Goal: Task Accomplishment & Management: Use online tool/utility

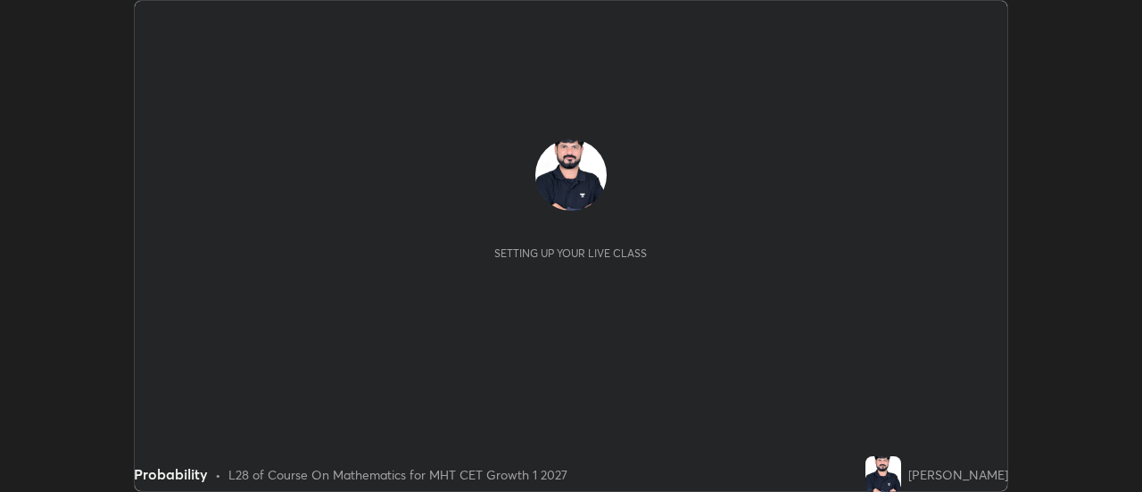
scroll to position [492, 1141]
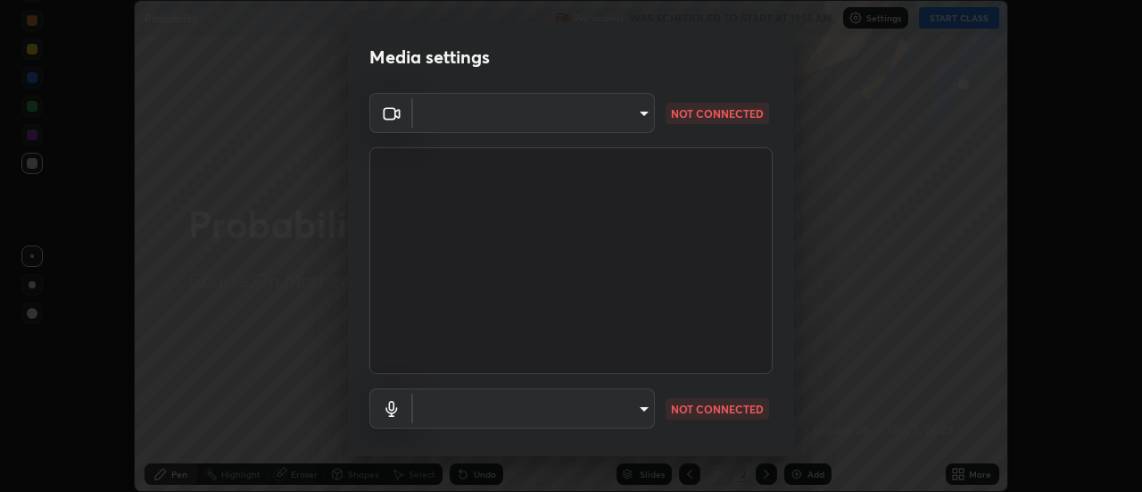
type input "3fb0db9b948ee014c865c74d3d253d8b81db7a3fe99a51a232c6435469281ce5"
type input "f3604cd5161b48aab7881b97f2e7e6a29828c21ac58aee31058a017e89eaad76"
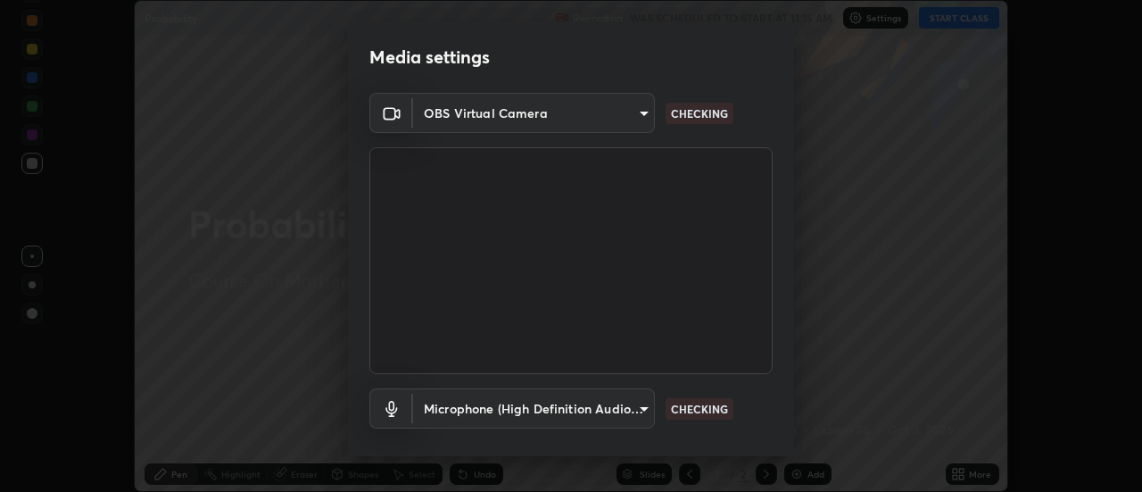
scroll to position [94, 0]
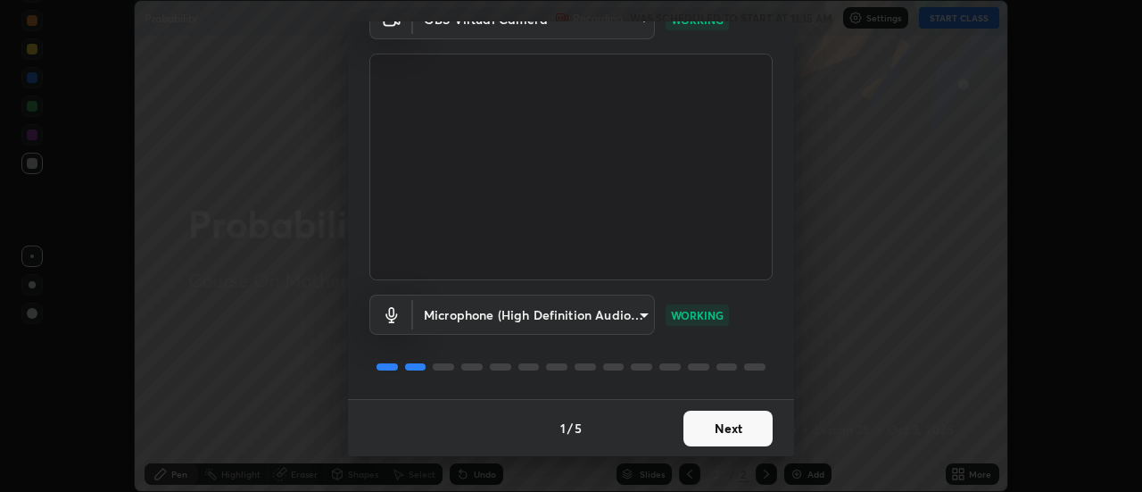
click at [728, 429] on button "Next" at bounding box center [727, 428] width 89 height 36
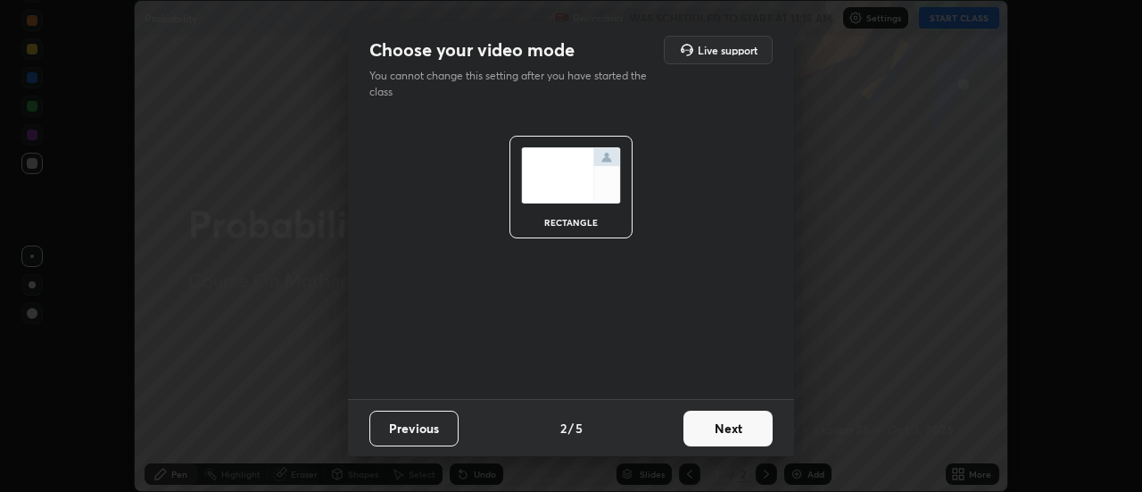
scroll to position [0, 0]
click at [726, 426] on button "Next" at bounding box center [727, 428] width 89 height 36
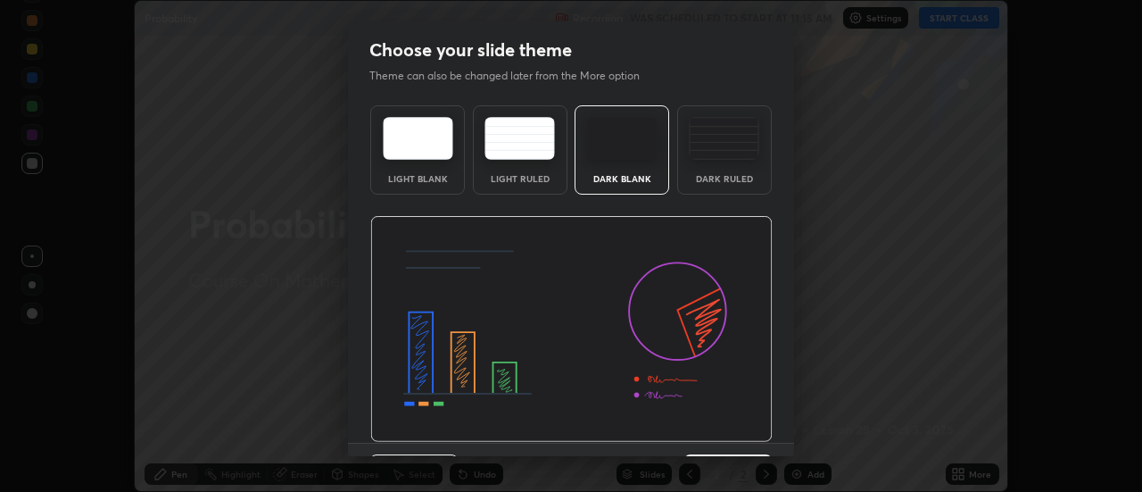
scroll to position [44, 0]
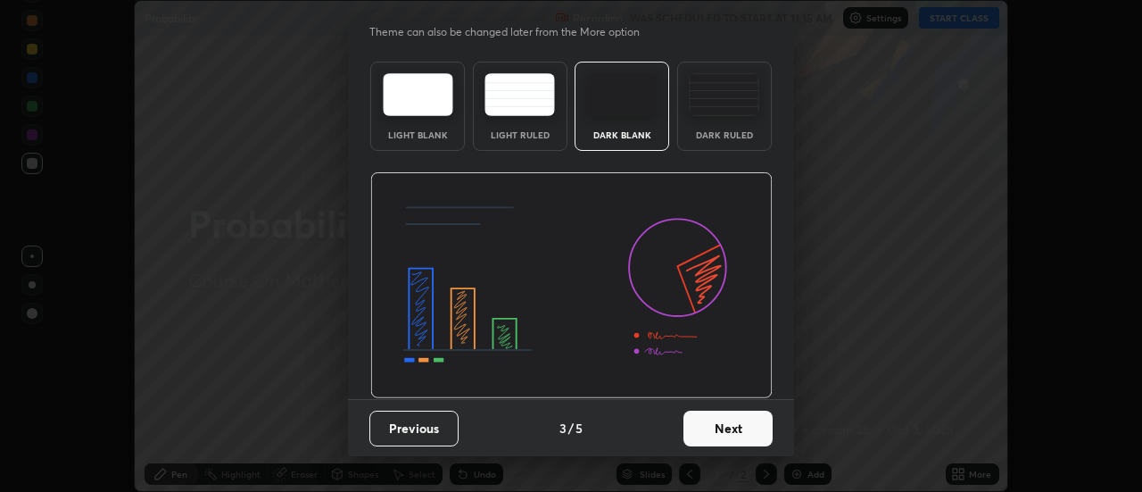
click at [729, 428] on button "Next" at bounding box center [727, 428] width 89 height 36
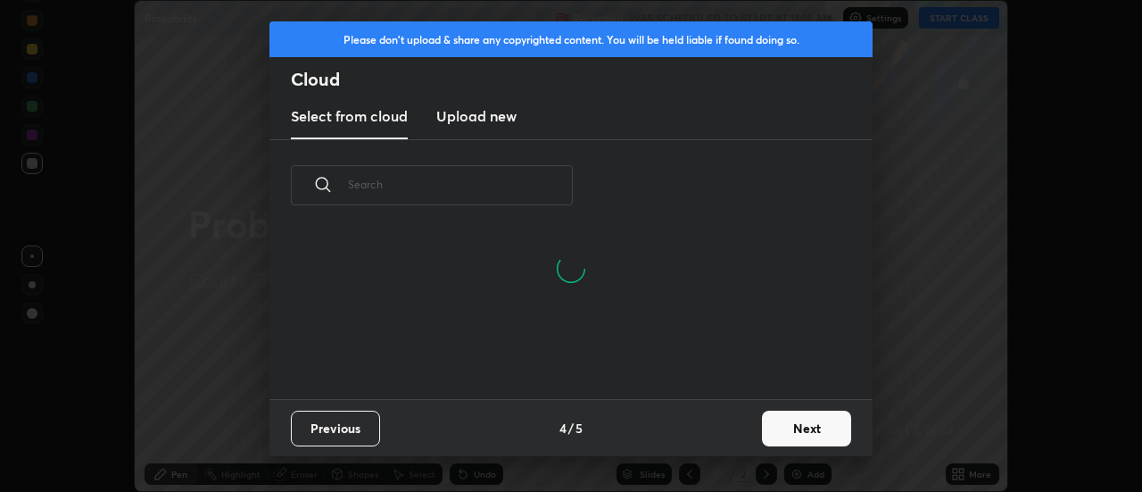
scroll to position [82, 573]
click at [800, 425] on button "Next" at bounding box center [806, 428] width 89 height 36
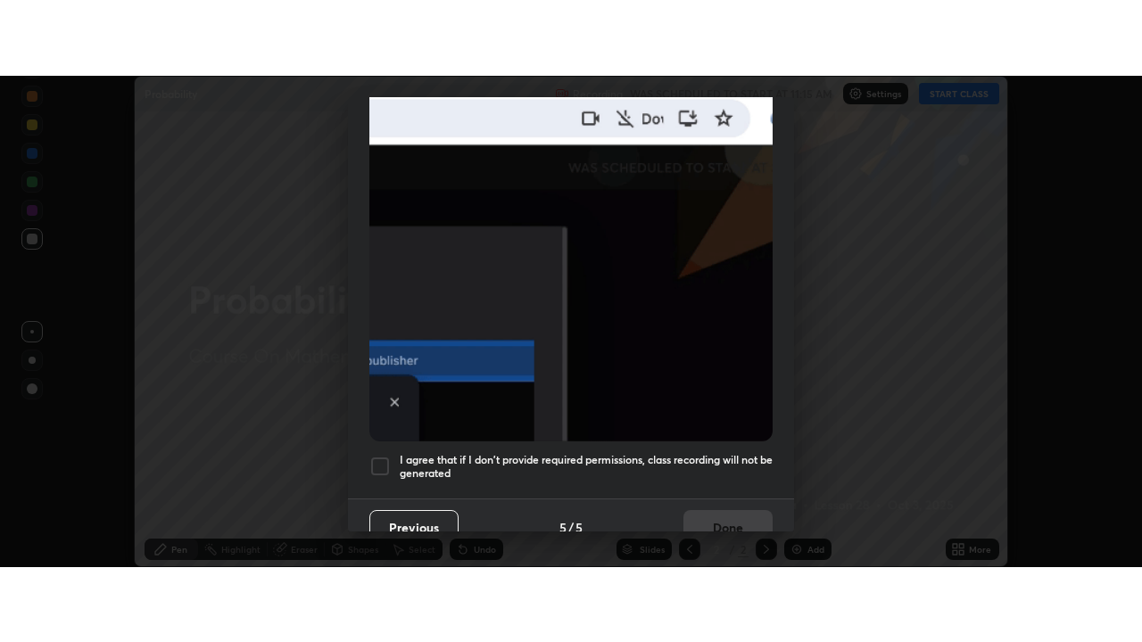
scroll to position [458, 0]
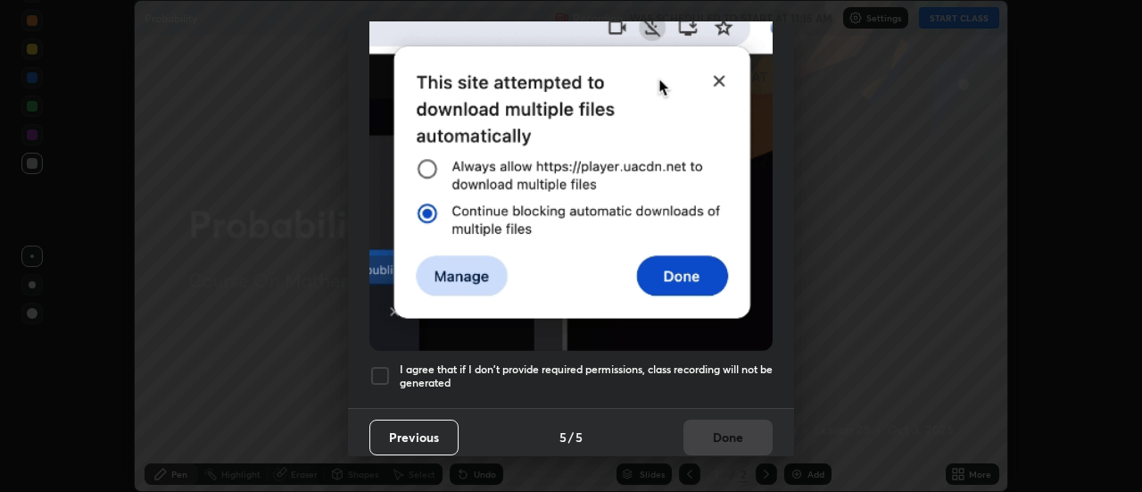
click at [378, 365] on div at bounding box center [379, 375] width 21 height 21
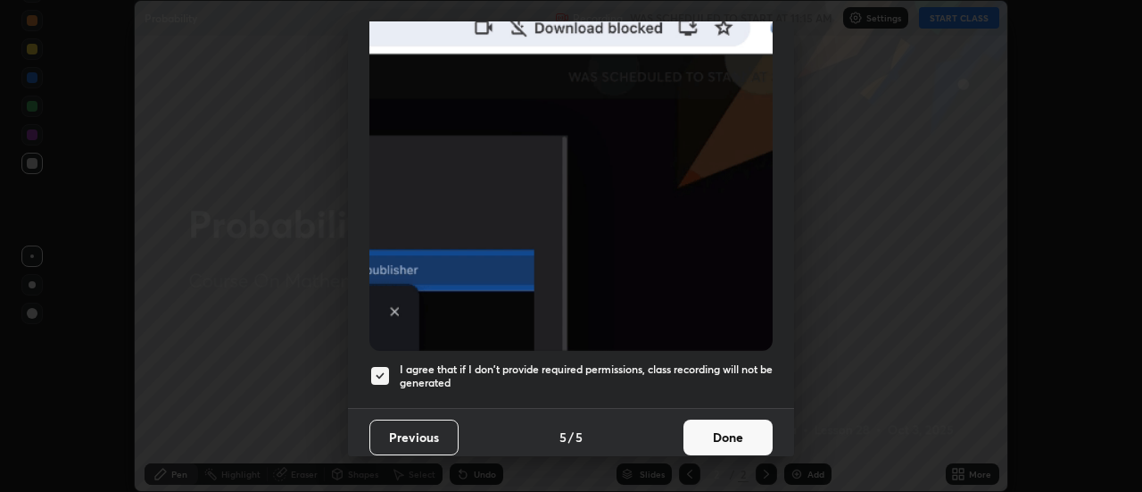
click at [731, 426] on button "Done" at bounding box center [727, 437] width 89 height 36
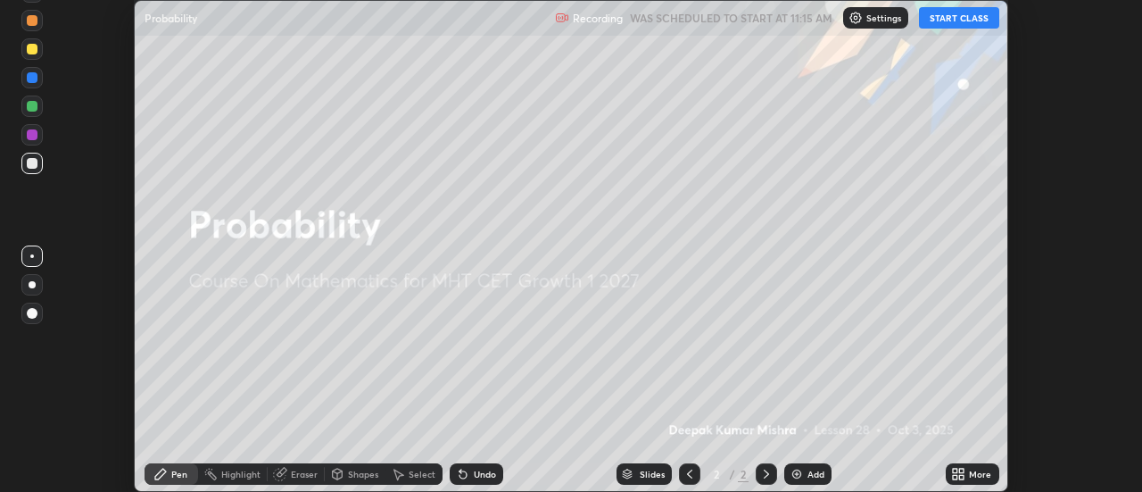
click at [973, 13] on button "START CLASS" at bounding box center [959, 17] width 80 height 21
click at [973, 472] on div "More" at bounding box center [980, 473] width 22 height 9
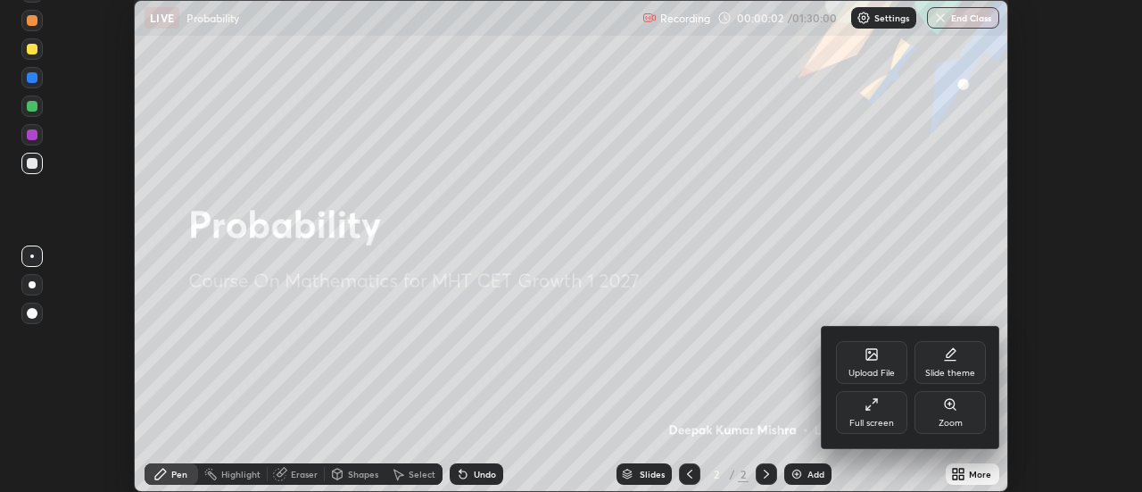
click at [874, 415] on div "Full screen" at bounding box center [871, 412] width 71 height 43
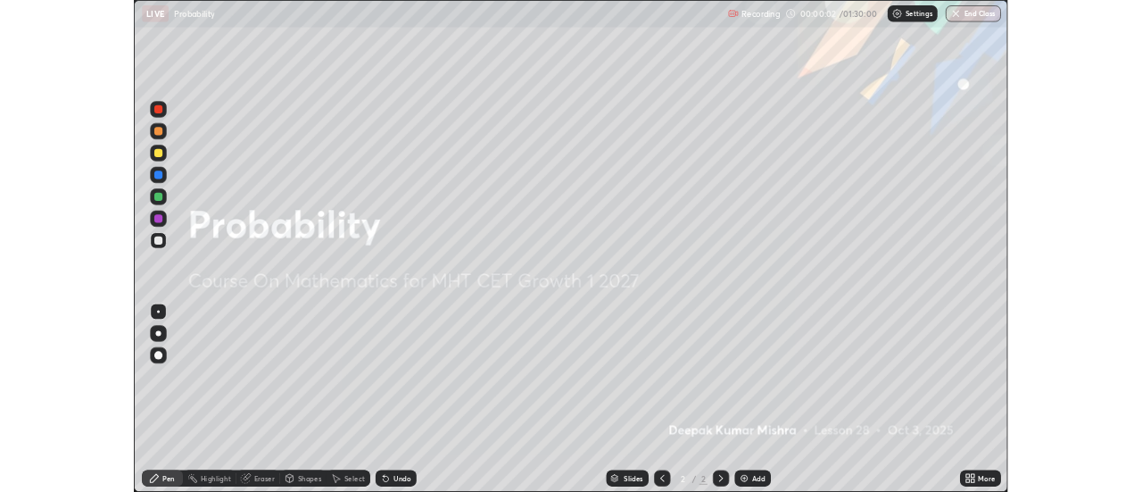
scroll to position [642, 1142]
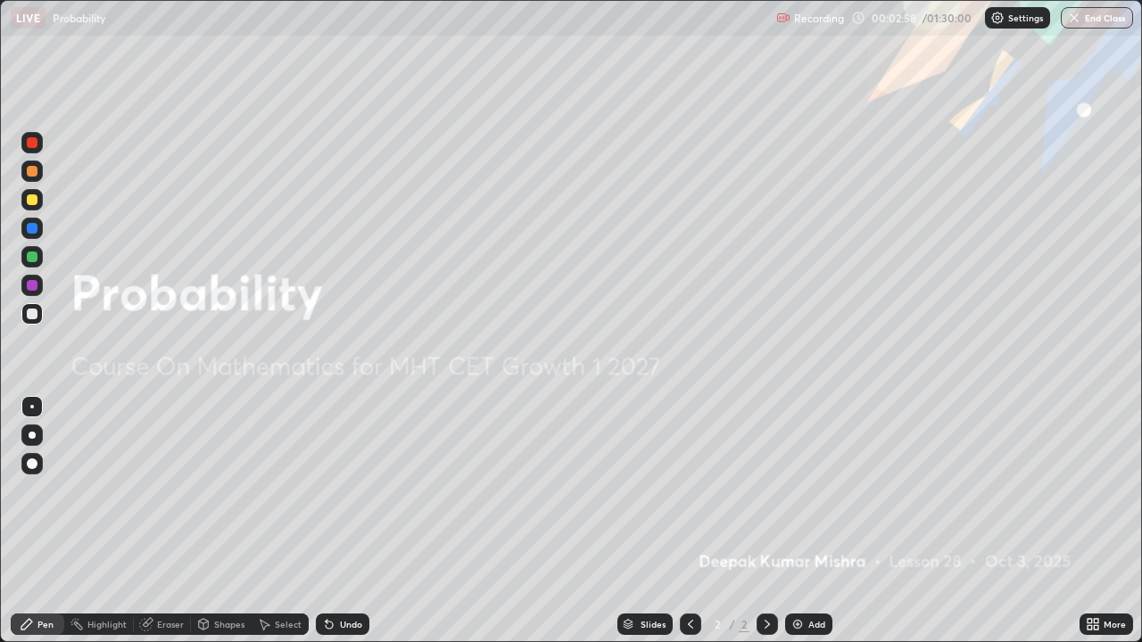
click at [804, 491] on div "Add" at bounding box center [808, 624] width 47 height 21
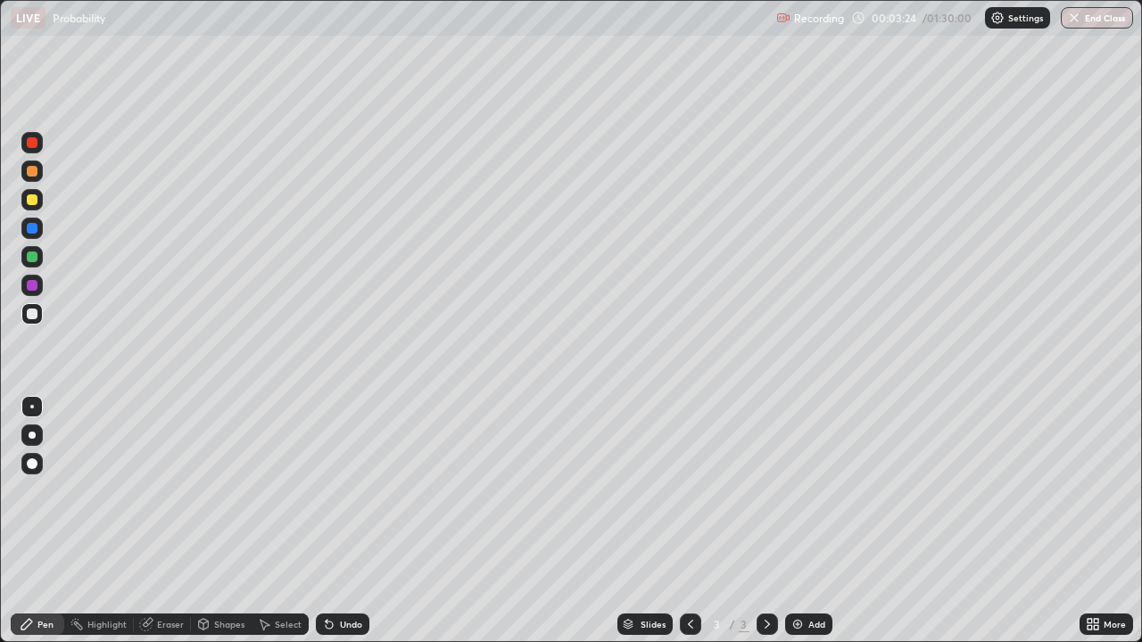
click at [31, 197] on div at bounding box center [32, 200] width 11 height 11
click at [35, 312] on div at bounding box center [32, 314] width 11 height 11
click at [36, 254] on div at bounding box center [32, 257] width 11 height 11
click at [165, 491] on div "Eraser" at bounding box center [170, 624] width 27 height 9
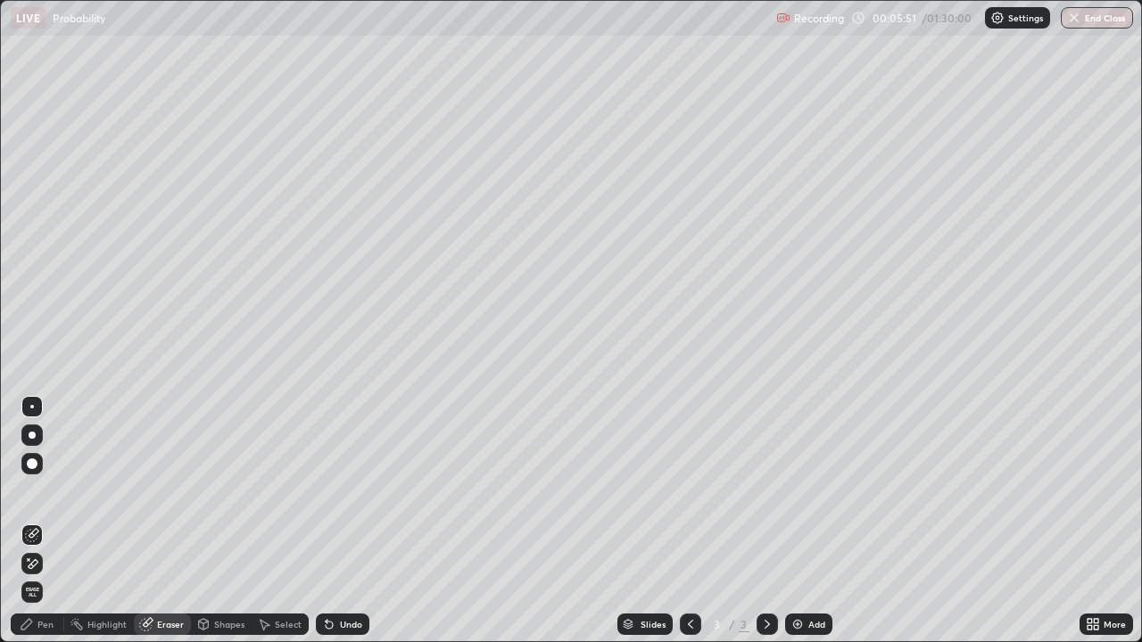
click at [54, 491] on div "Pen" at bounding box center [38, 624] width 54 height 21
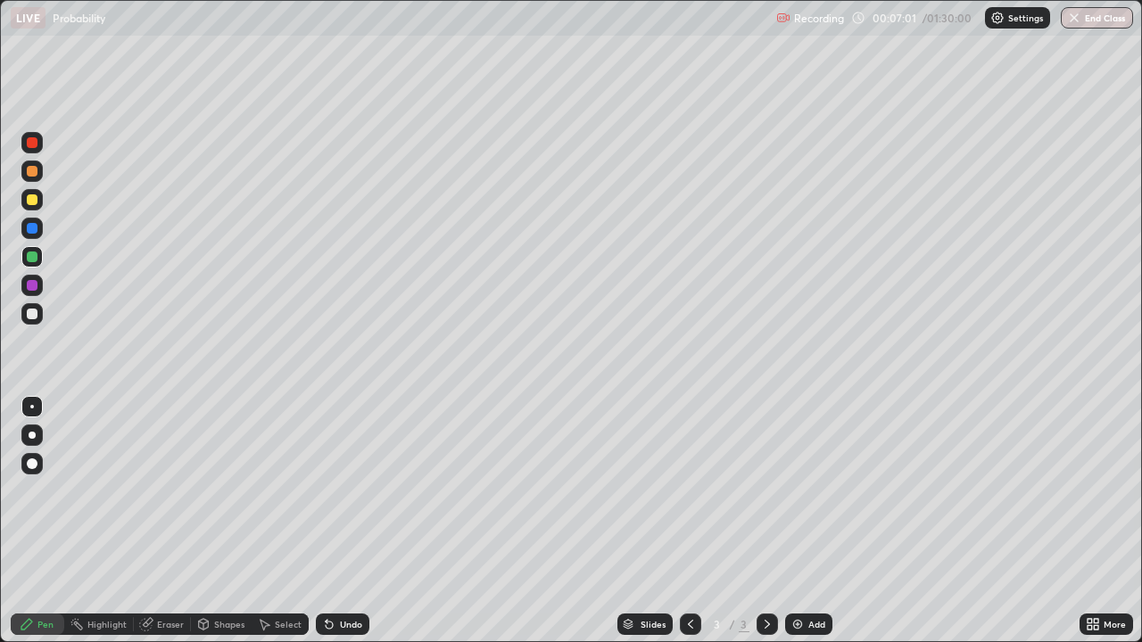
click at [31, 307] on div at bounding box center [31, 313] width 21 height 21
click at [169, 491] on div "Eraser" at bounding box center [170, 624] width 27 height 9
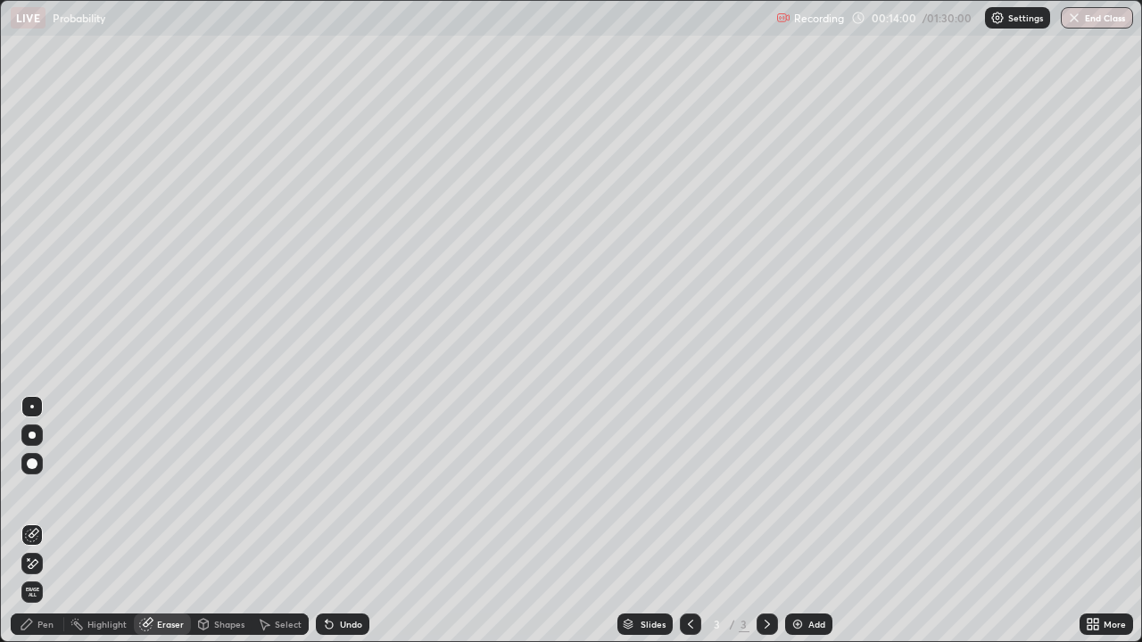
click at [48, 491] on div "Pen" at bounding box center [45, 624] width 16 height 9
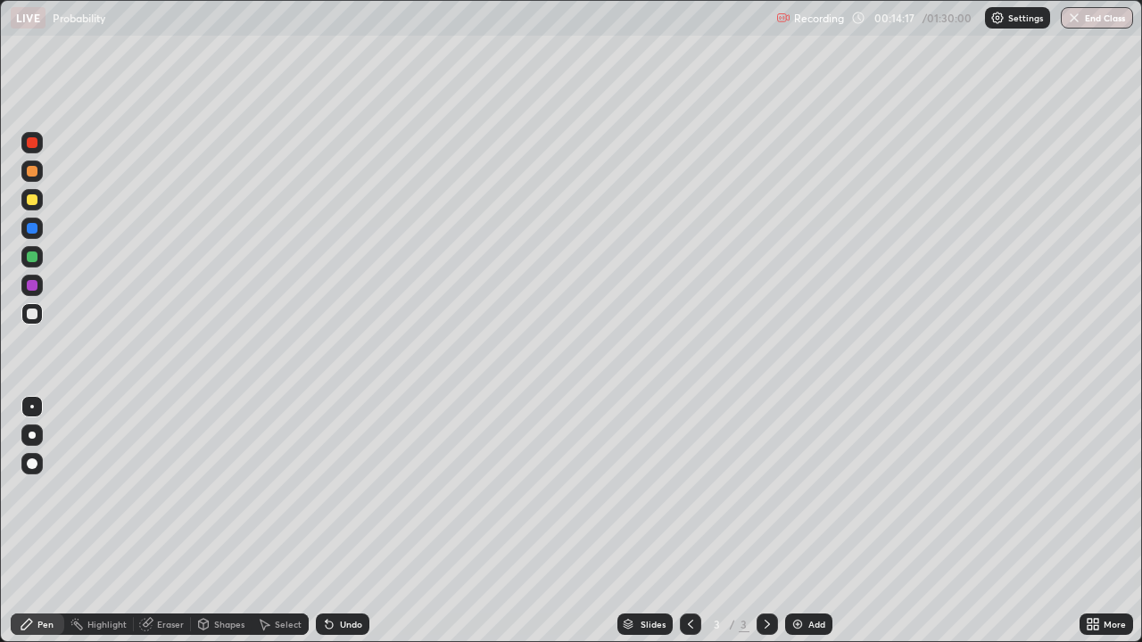
click at [173, 491] on div "Eraser" at bounding box center [170, 624] width 27 height 9
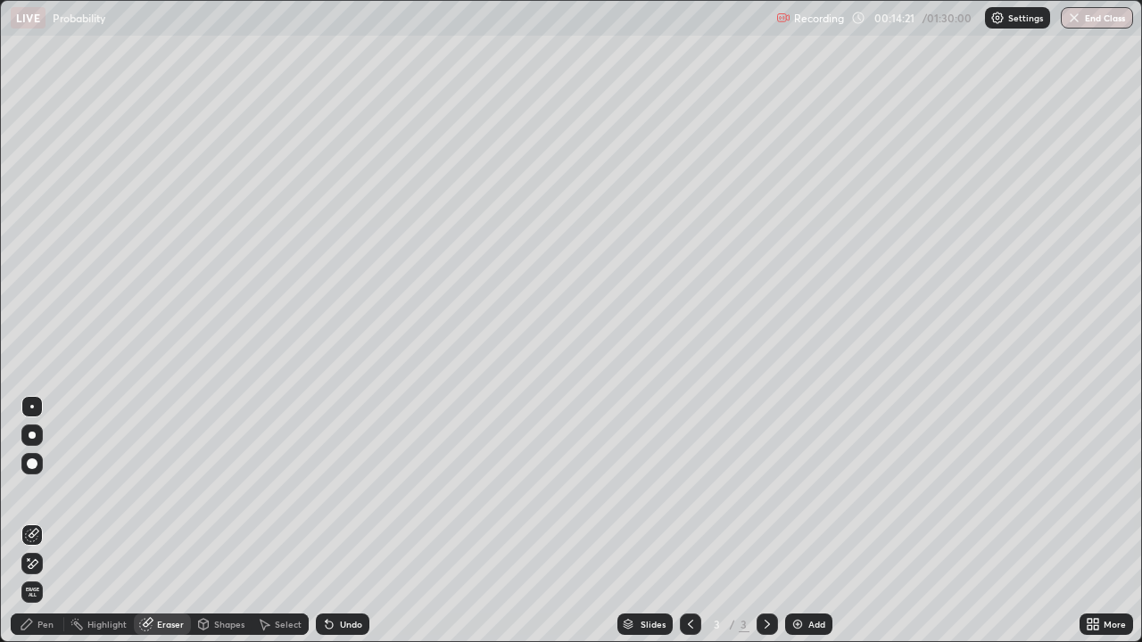
click at [57, 491] on div "Pen" at bounding box center [38, 624] width 54 height 21
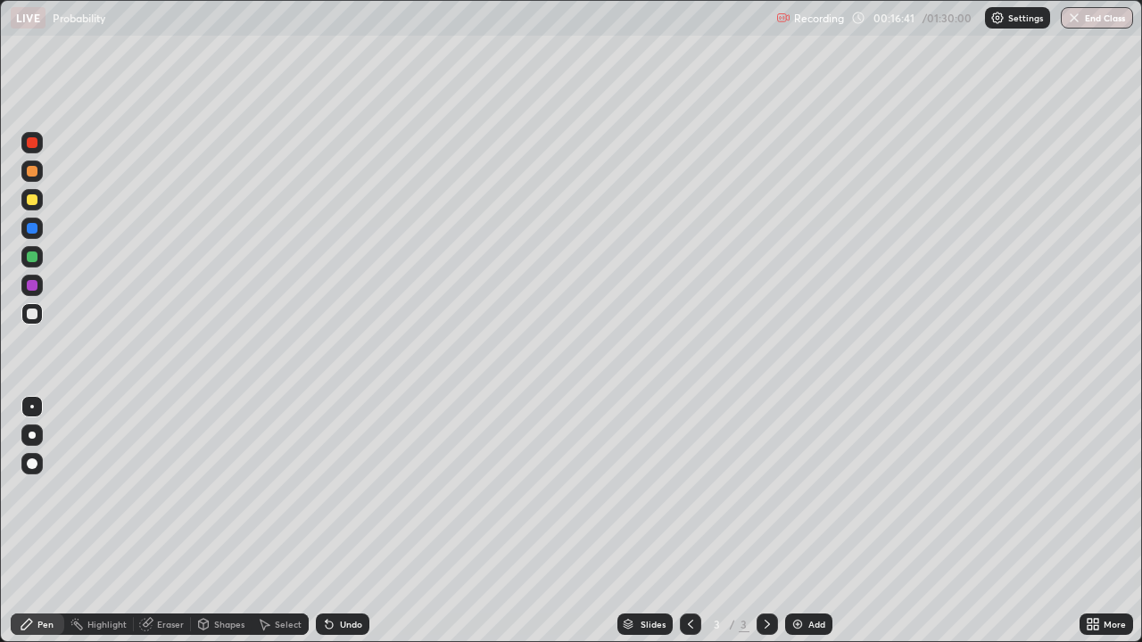
click at [799, 491] on img at bounding box center [798, 624] width 14 height 14
click at [33, 200] on div at bounding box center [32, 200] width 11 height 11
click at [35, 308] on div at bounding box center [31, 313] width 21 height 21
click at [162, 491] on div "Eraser" at bounding box center [170, 624] width 27 height 9
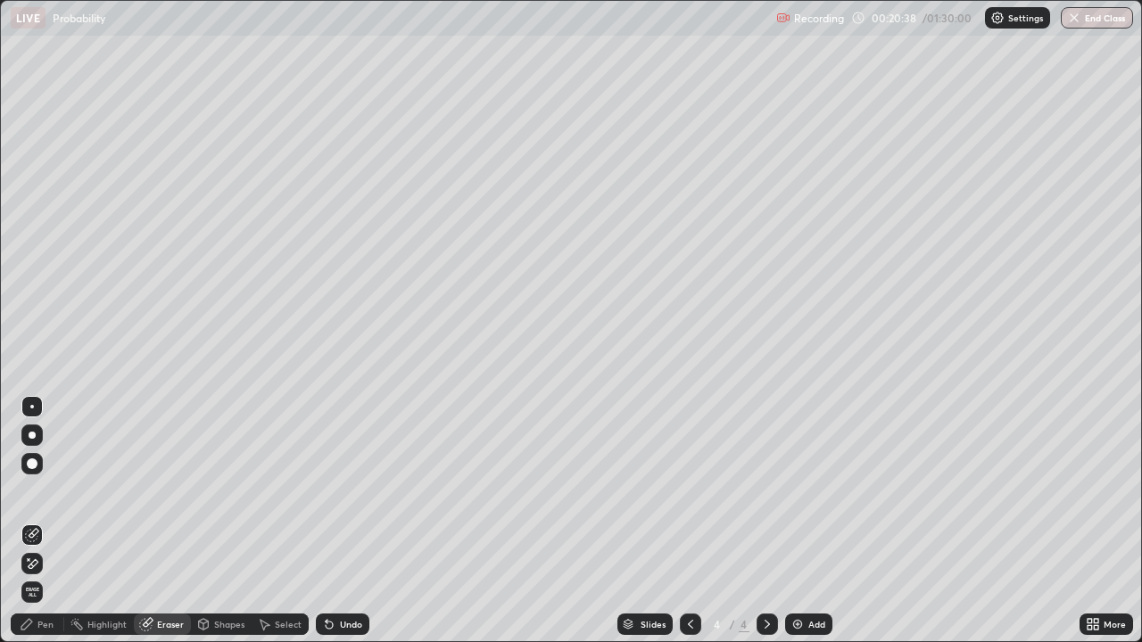
click at [54, 491] on div "Pen" at bounding box center [38, 624] width 54 height 21
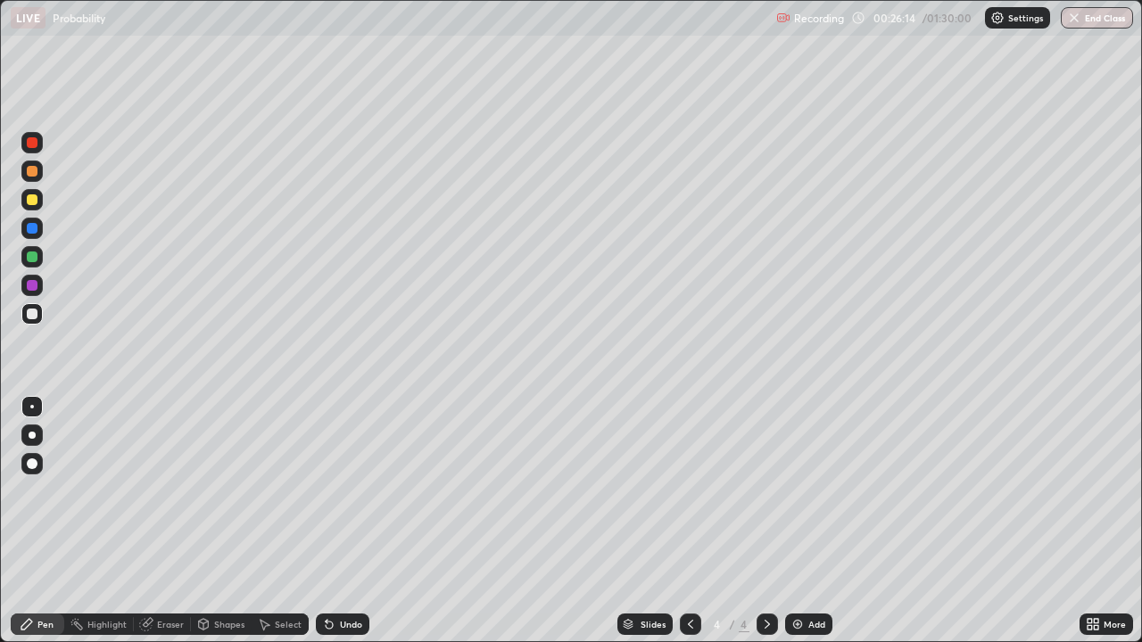
click at [800, 491] on img at bounding box center [798, 624] width 14 height 14
click at [32, 195] on div at bounding box center [32, 200] width 11 height 11
click at [32, 309] on div at bounding box center [32, 314] width 11 height 11
click at [177, 491] on div "Eraser" at bounding box center [170, 624] width 27 height 9
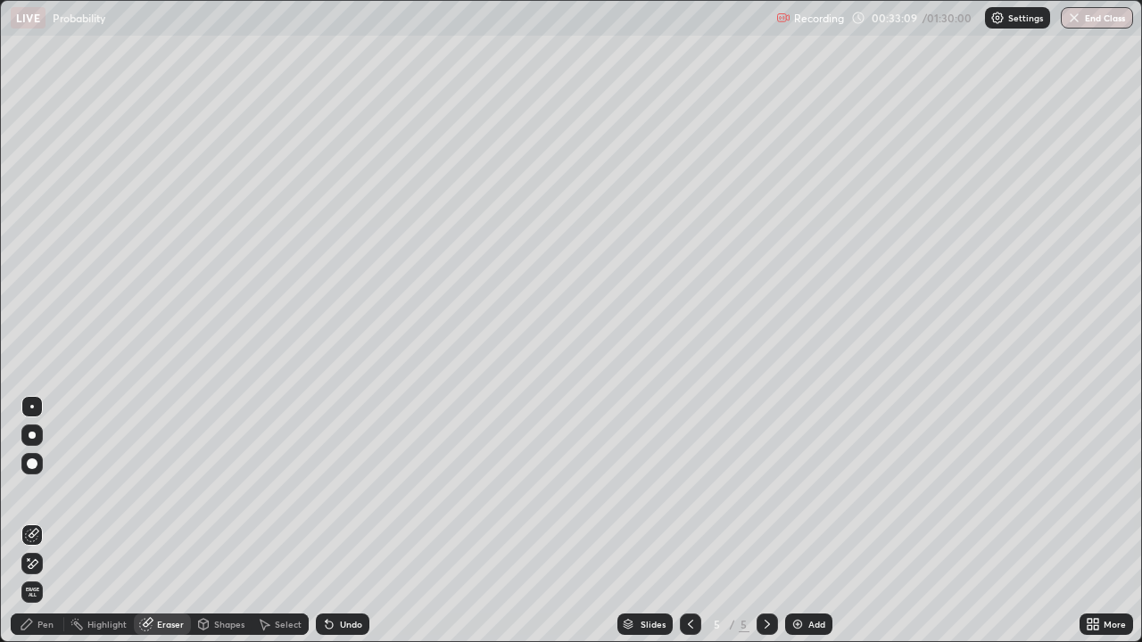
click at [46, 491] on div "Pen" at bounding box center [45, 624] width 16 height 9
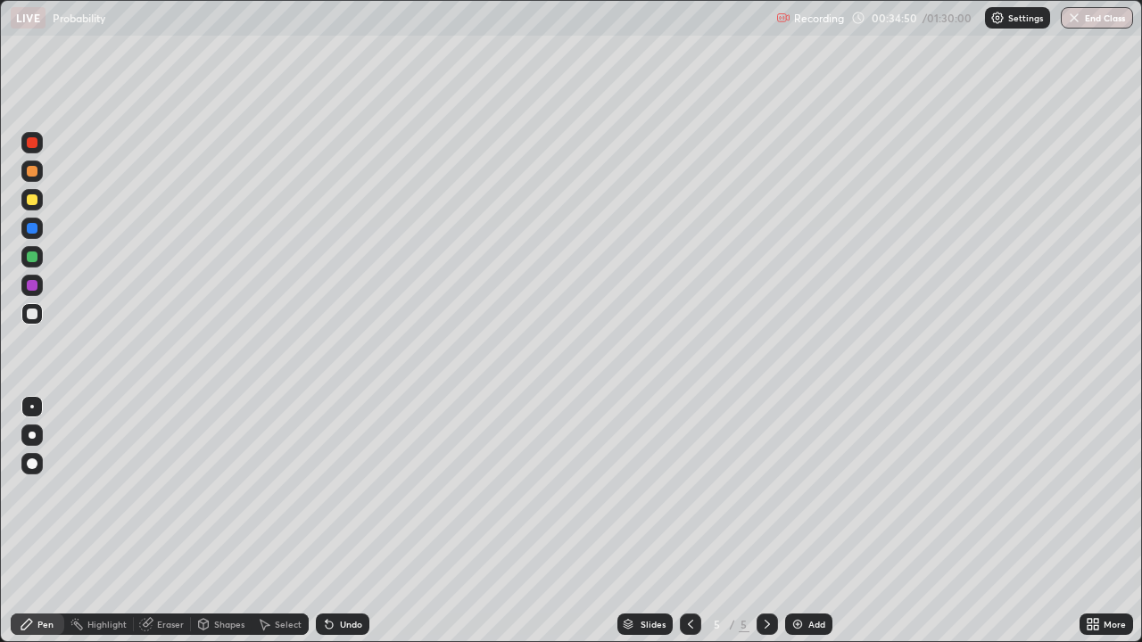
click at [805, 491] on div "Add" at bounding box center [808, 624] width 47 height 21
click at [689, 491] on icon at bounding box center [690, 624] width 14 height 14
click at [765, 491] on icon at bounding box center [767, 624] width 14 height 14
click at [688, 491] on icon at bounding box center [690, 624] width 5 height 9
click at [167, 491] on div "Eraser" at bounding box center [170, 624] width 27 height 9
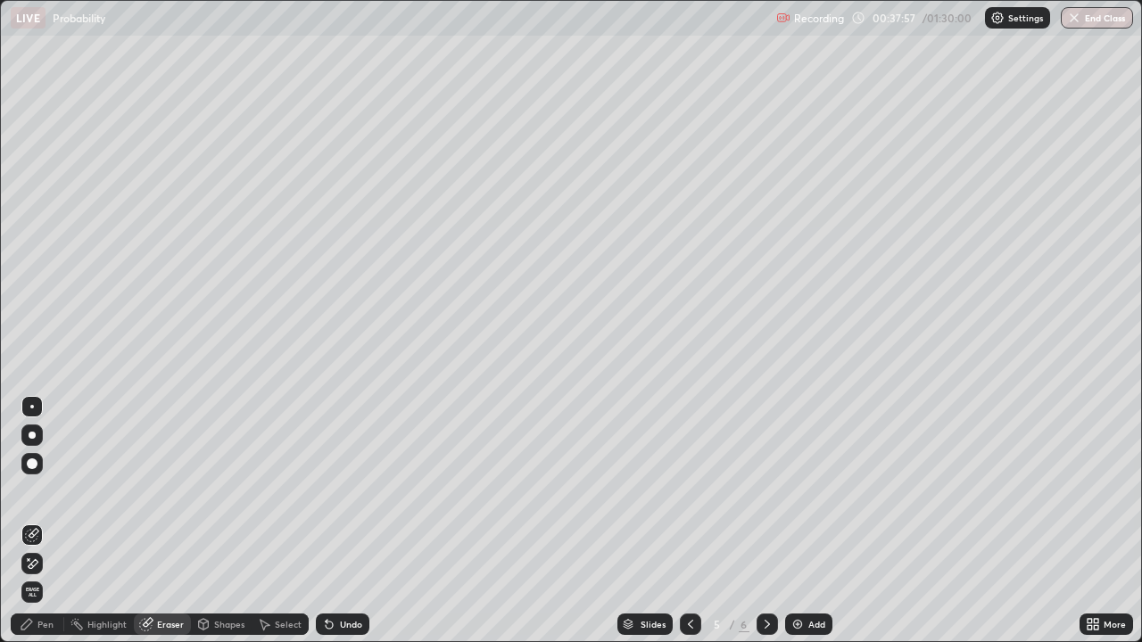
click at [49, 491] on div "Pen" at bounding box center [45, 624] width 16 height 9
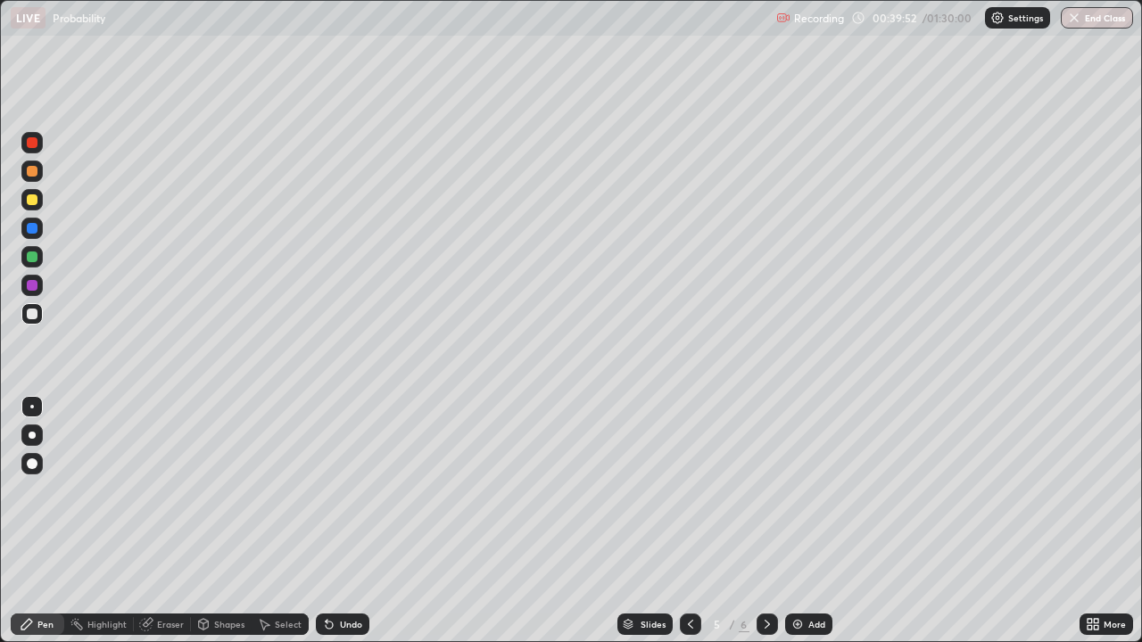
click at [803, 491] on img at bounding box center [798, 624] width 14 height 14
click at [33, 193] on div at bounding box center [31, 199] width 21 height 21
click at [166, 491] on div "Eraser" at bounding box center [170, 624] width 27 height 9
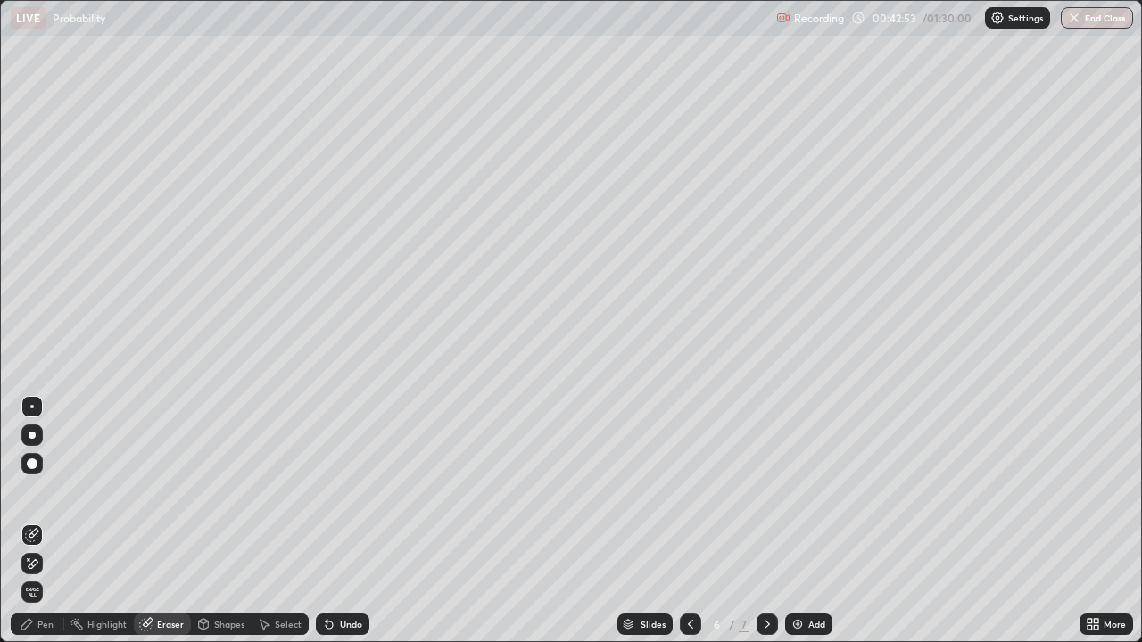
click at [52, 491] on div "Pen" at bounding box center [45, 624] width 16 height 9
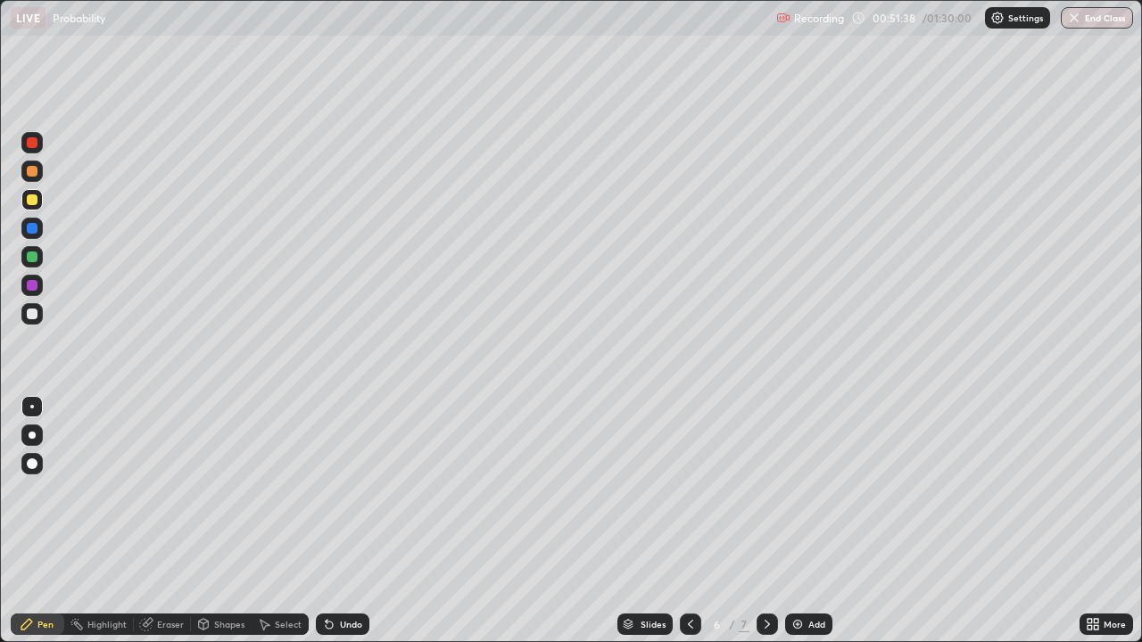
click at [804, 491] on div "Add" at bounding box center [808, 624] width 47 height 21
click at [688, 491] on icon at bounding box center [690, 624] width 14 height 14
click at [766, 491] on icon at bounding box center [767, 624] width 5 height 9
click at [31, 311] on div at bounding box center [32, 314] width 11 height 11
click at [29, 196] on div at bounding box center [32, 200] width 11 height 11
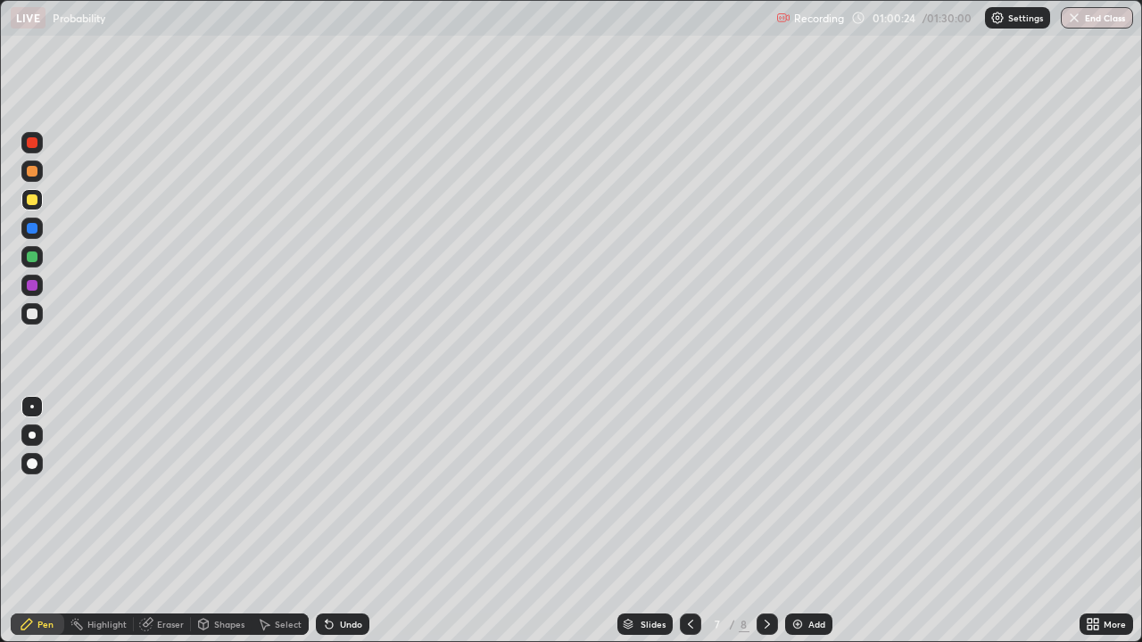
click at [688, 491] on icon at bounding box center [690, 624] width 5 height 9
click at [761, 491] on icon at bounding box center [767, 624] width 14 height 14
click at [178, 491] on div "Eraser" at bounding box center [170, 624] width 27 height 9
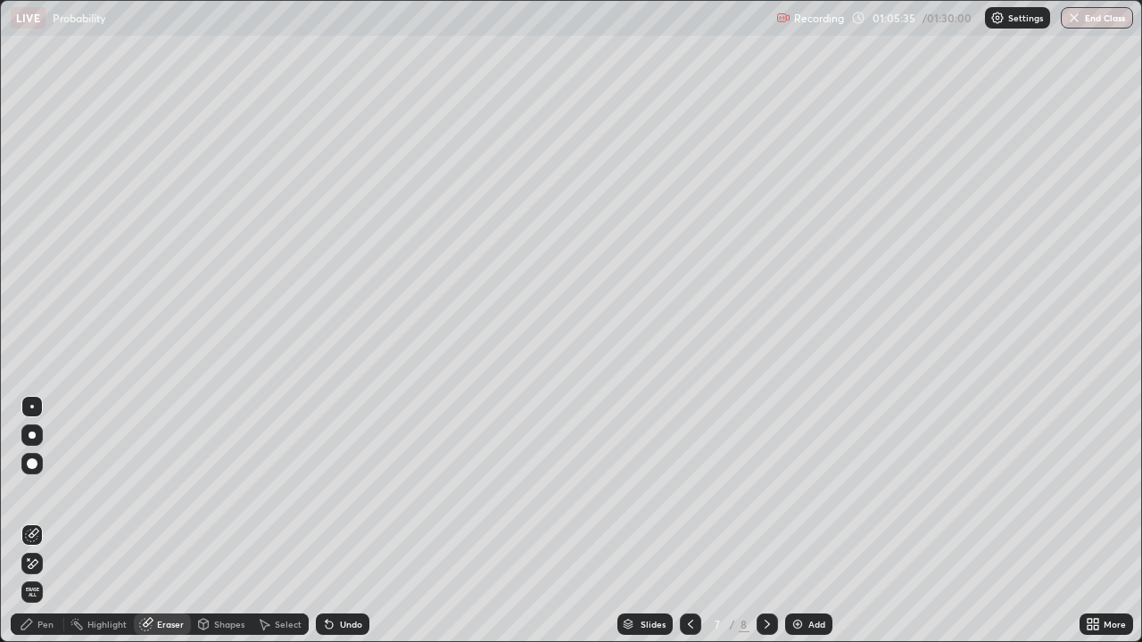
click at [874, 491] on div "Slides 7 / 8 Add" at bounding box center [724, 625] width 710 height 36
click at [40, 491] on div "Pen" at bounding box center [45, 624] width 16 height 9
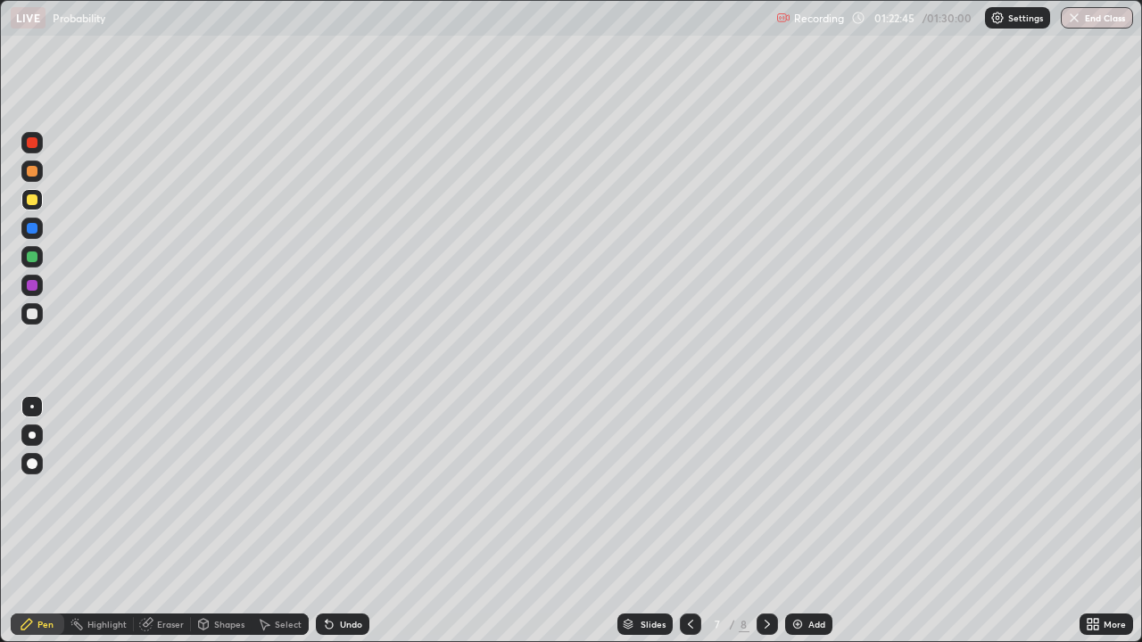
click at [1106, 13] on button "End Class" at bounding box center [1097, 17] width 72 height 21
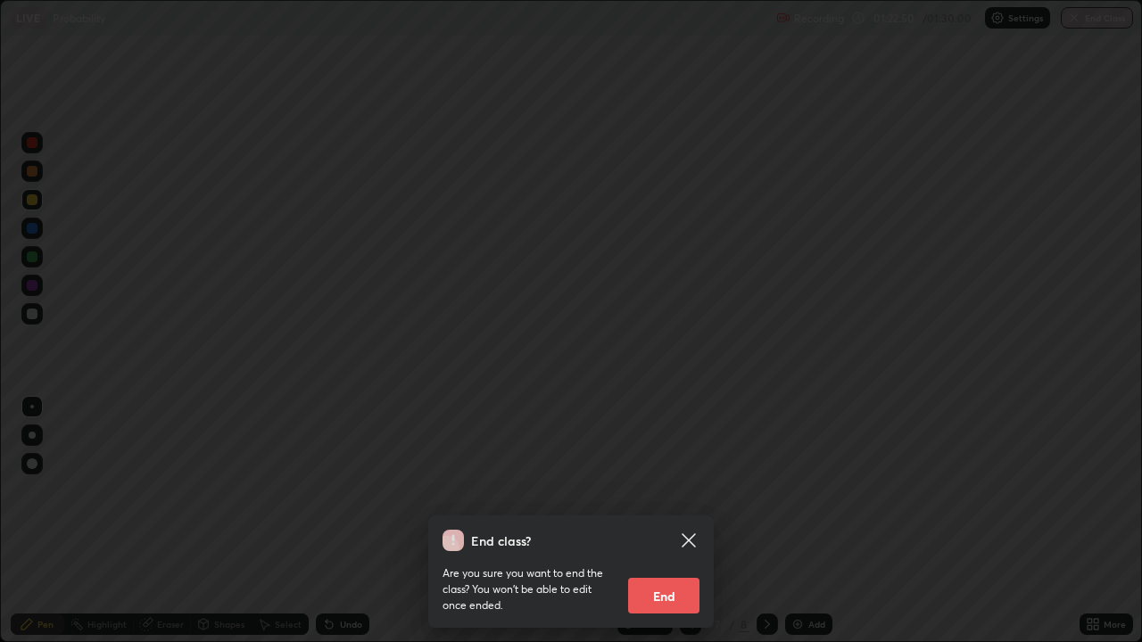
click at [667, 491] on button "End" at bounding box center [663, 596] width 71 height 36
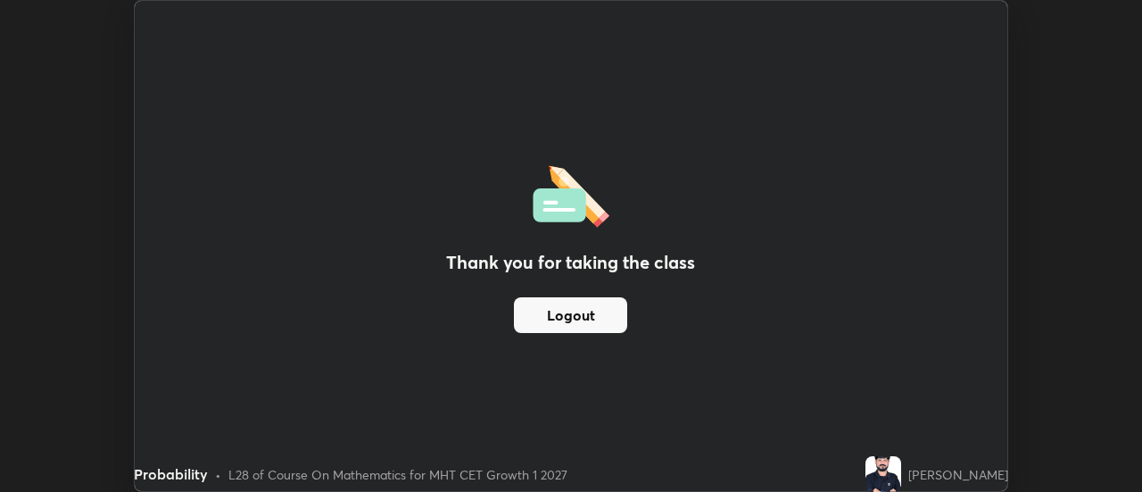
scroll to position [88736, 88085]
